Goal: Task Accomplishment & Management: Manage account settings

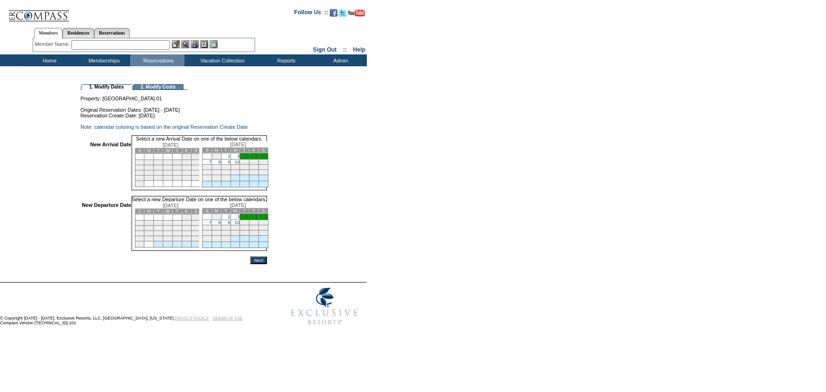
click at [240, 220] on td "3" at bounding box center [234, 217] width 9 height 6
click at [212, 225] on link "7" at bounding box center [210, 222] width 2 height 5
click at [267, 265] on input "Next" at bounding box center [258, 261] width 17 height 8
